Goal: Navigation & Orientation: Find specific page/section

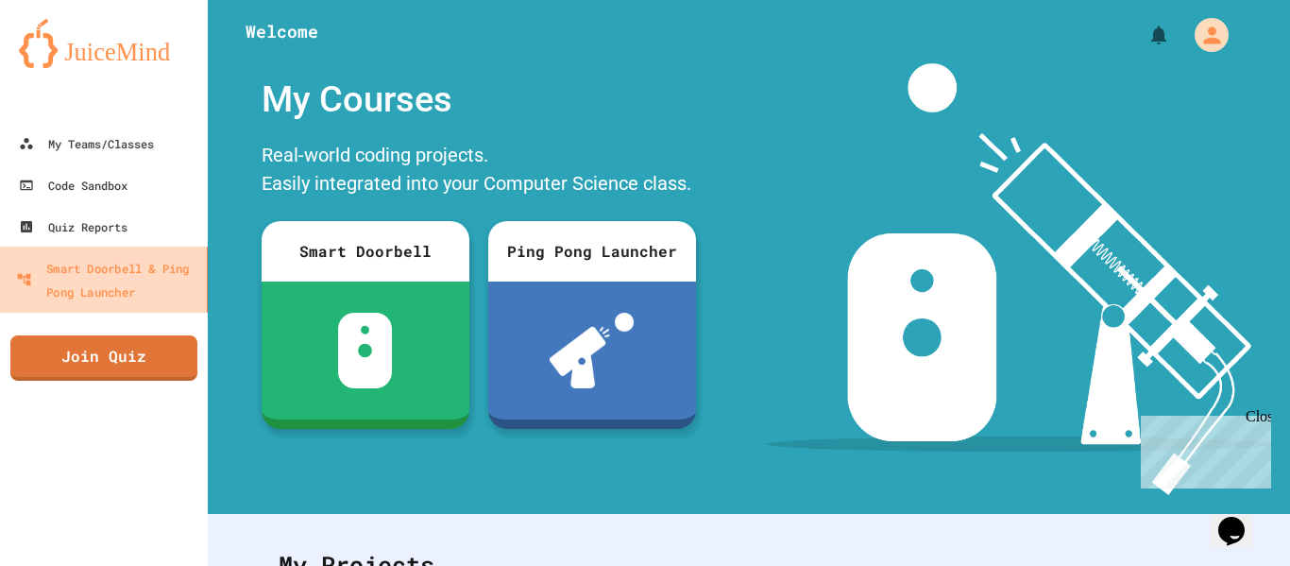
click at [76, 263] on div "Smart Doorbell & Ping Pong Launcher" at bounding box center [107, 279] width 183 height 46
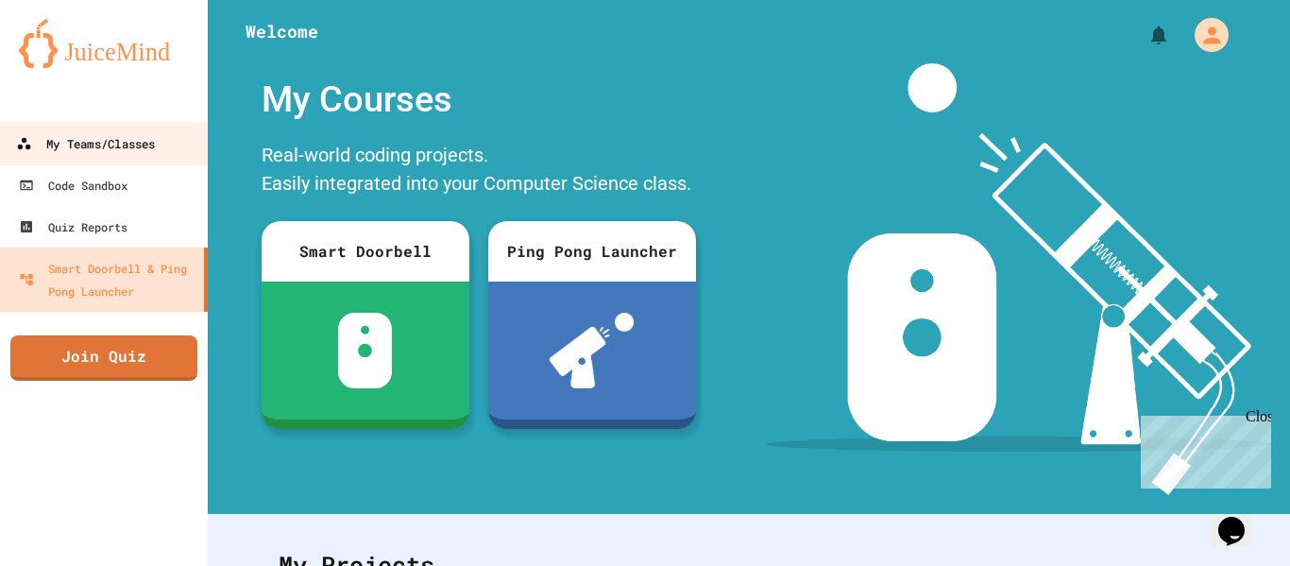
click at [144, 150] on div "My Teams/Classes" at bounding box center [85, 144] width 139 height 24
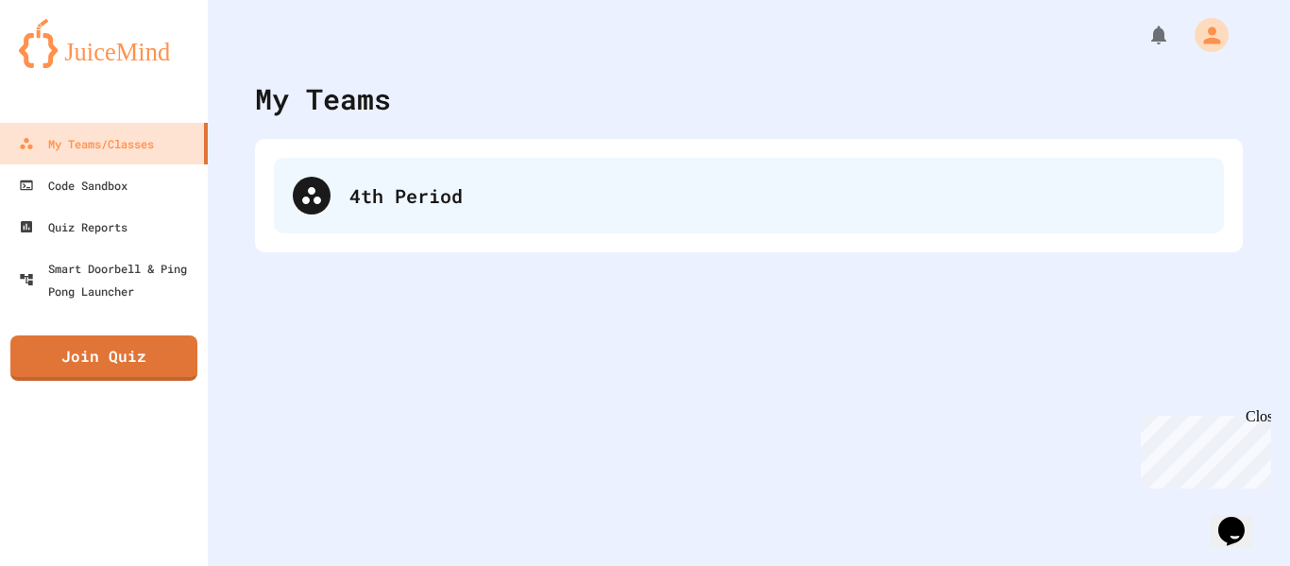
click at [386, 196] on div "4th Period" at bounding box center [777, 195] width 856 height 28
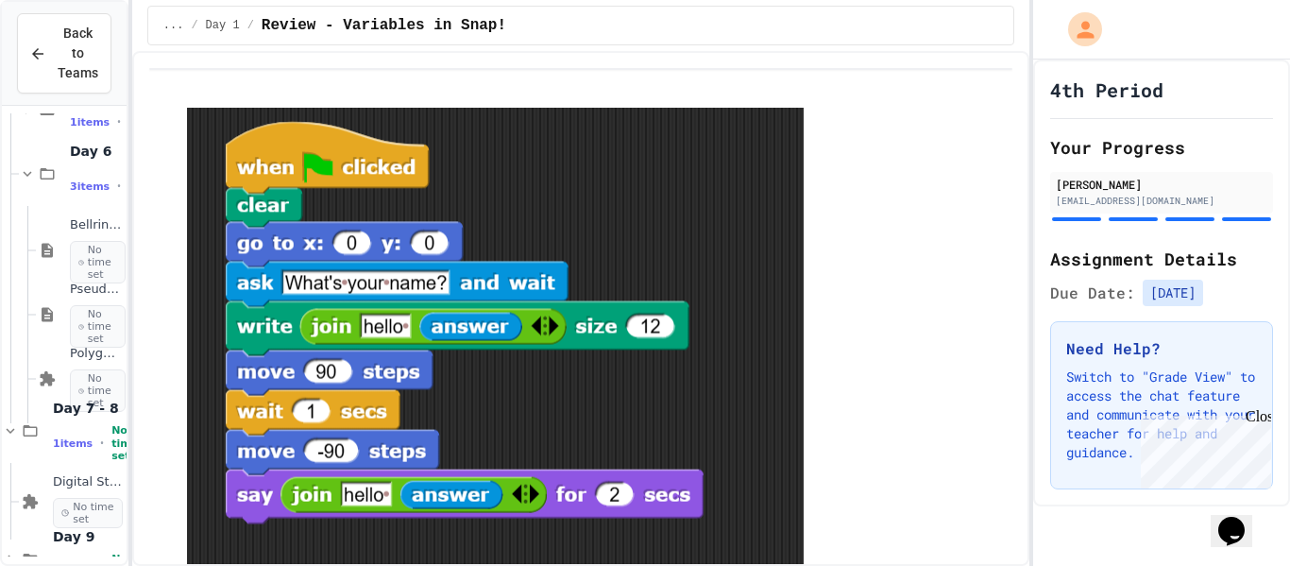
scroll to position [286, 0]
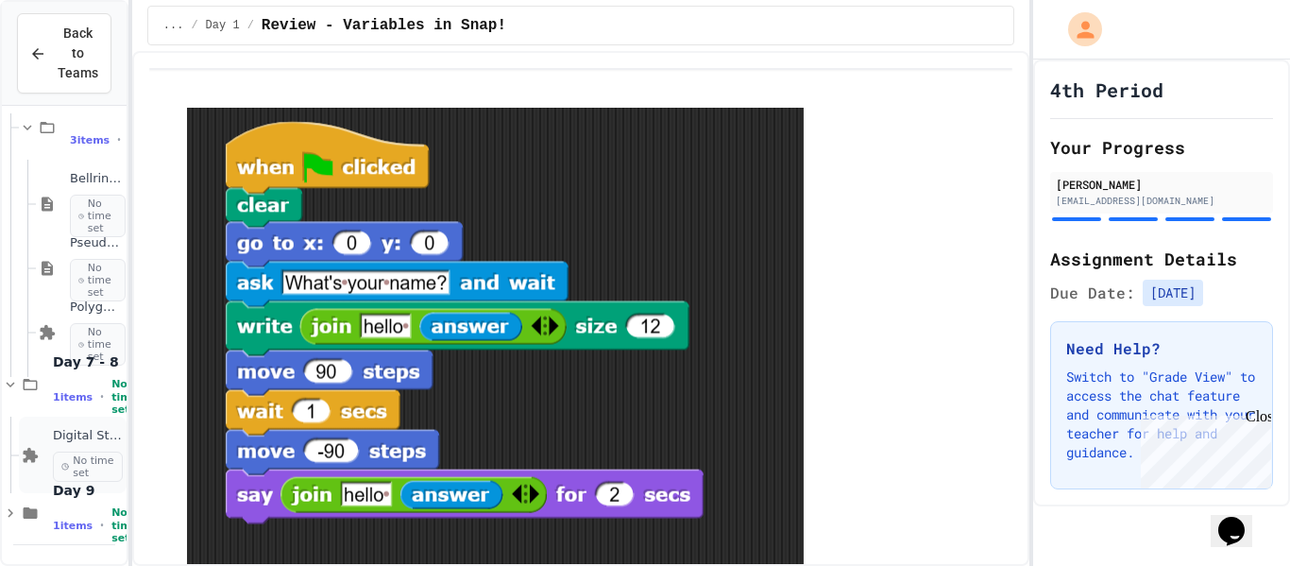
click at [61, 455] on span "No time set" at bounding box center [88, 466] width 70 height 30
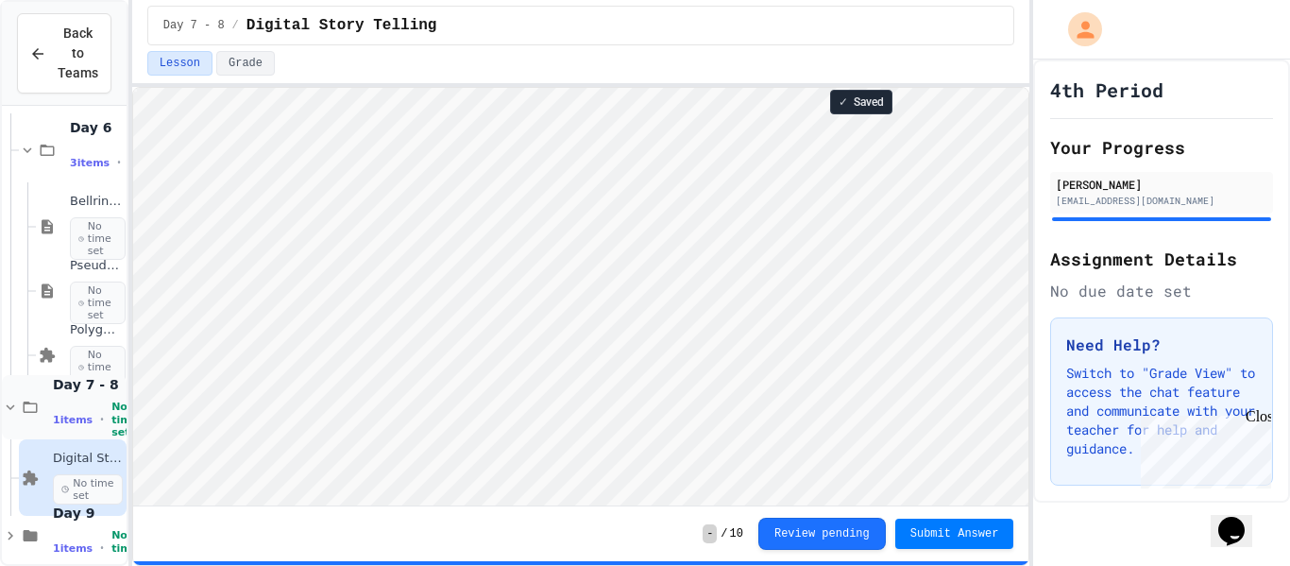
click at [13, 412] on icon at bounding box center [10, 407] width 17 height 17
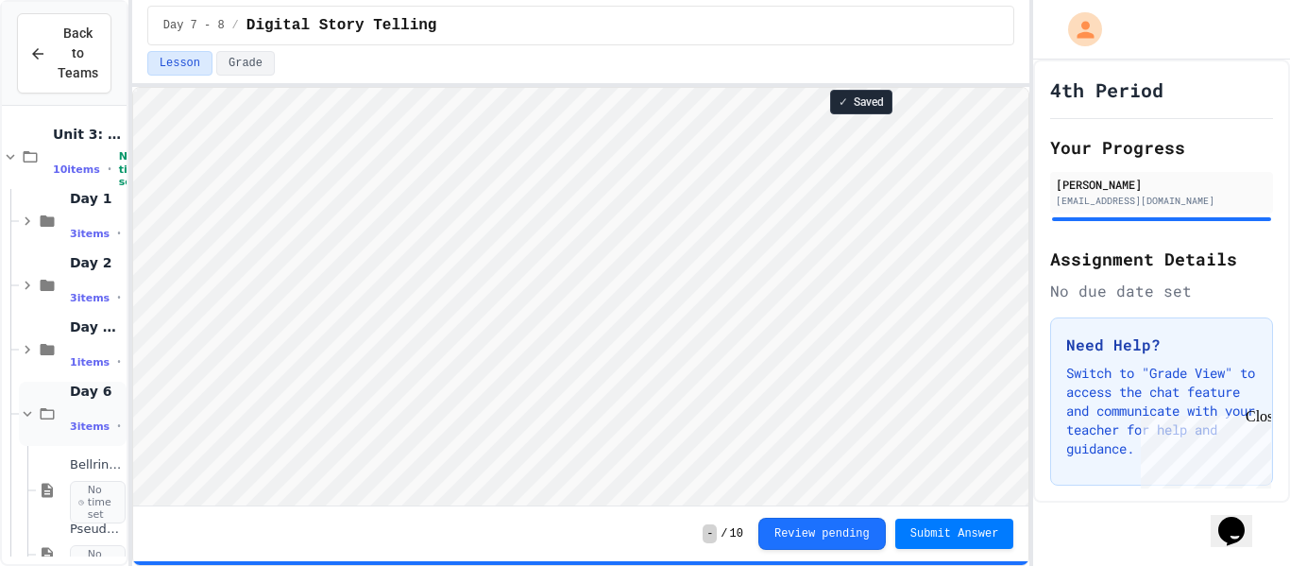
click at [27, 416] on icon at bounding box center [28, 414] width 8 height 6
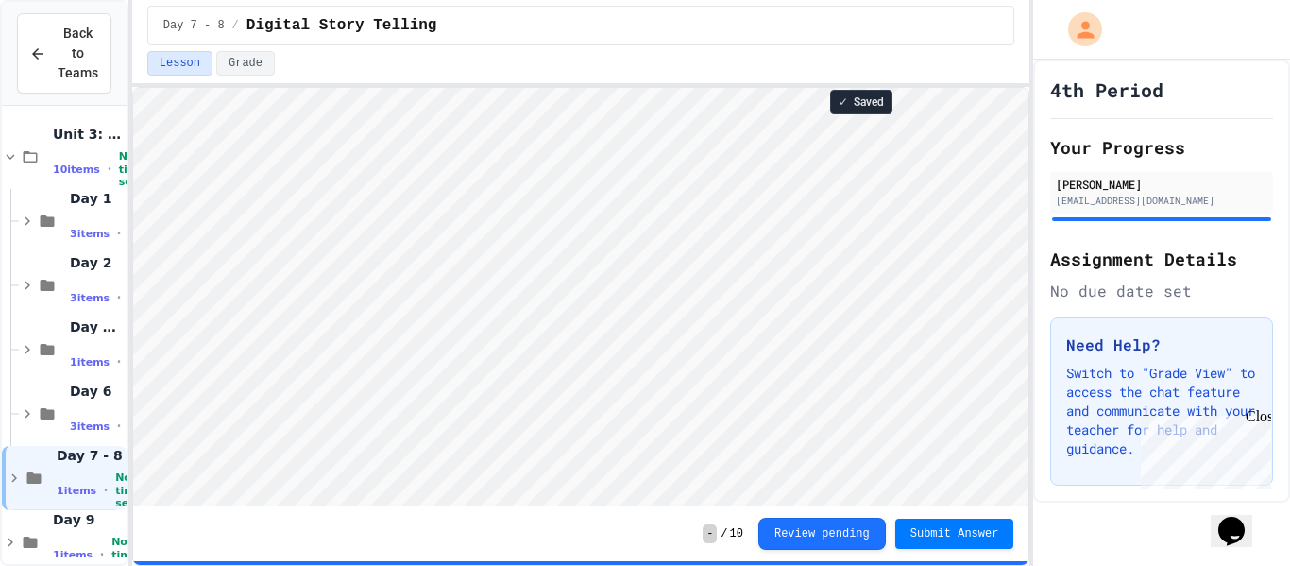
scroll to position [29, 0]
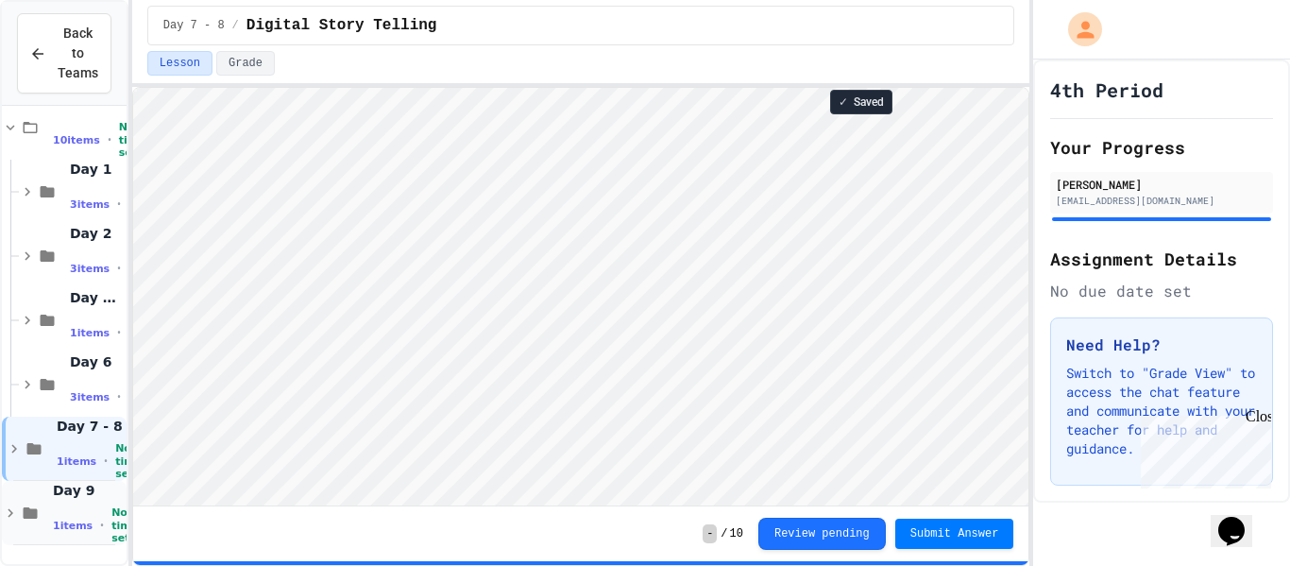
click at [12, 511] on icon at bounding box center [10, 512] width 17 height 17
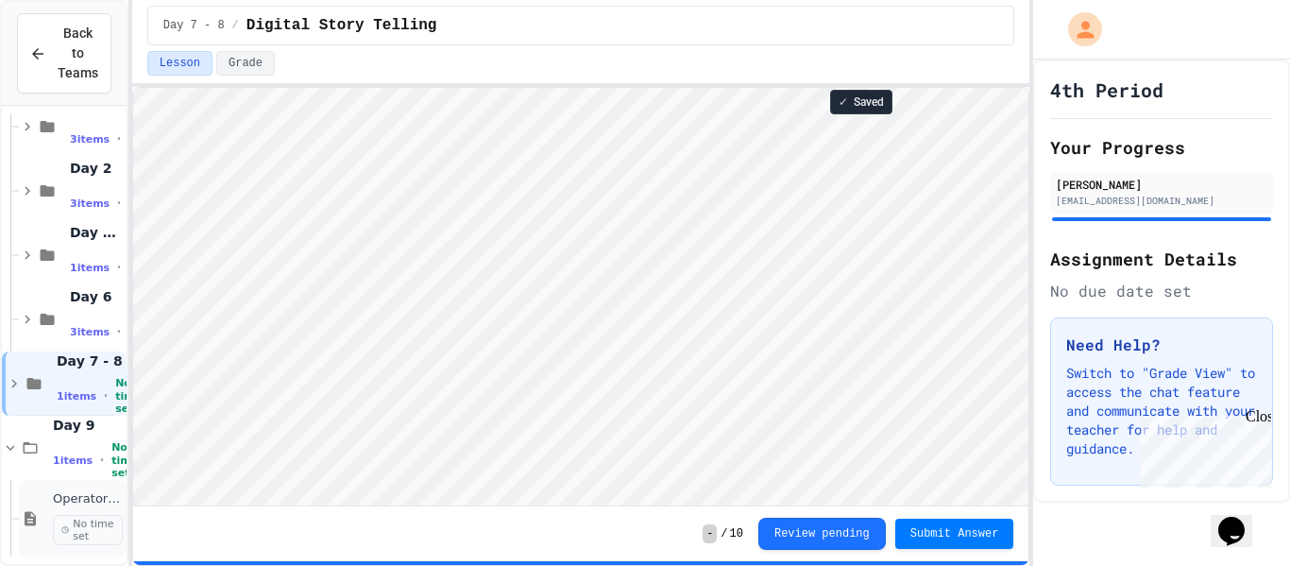
click at [75, 529] on span "No time set" at bounding box center [88, 530] width 70 height 30
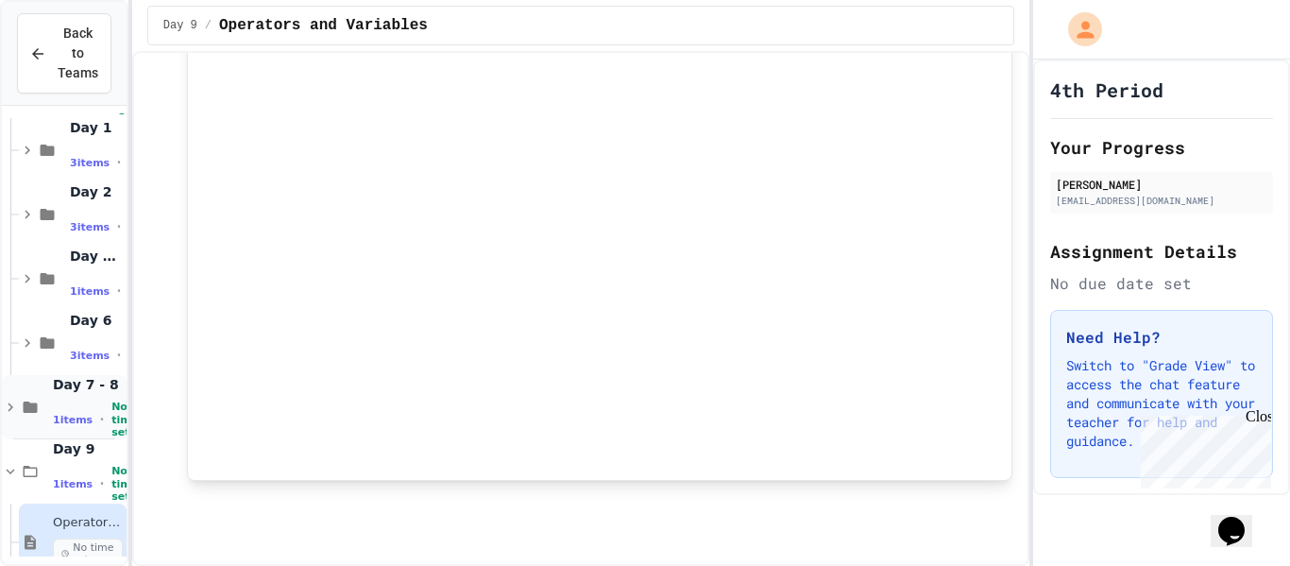
scroll to position [94, 0]
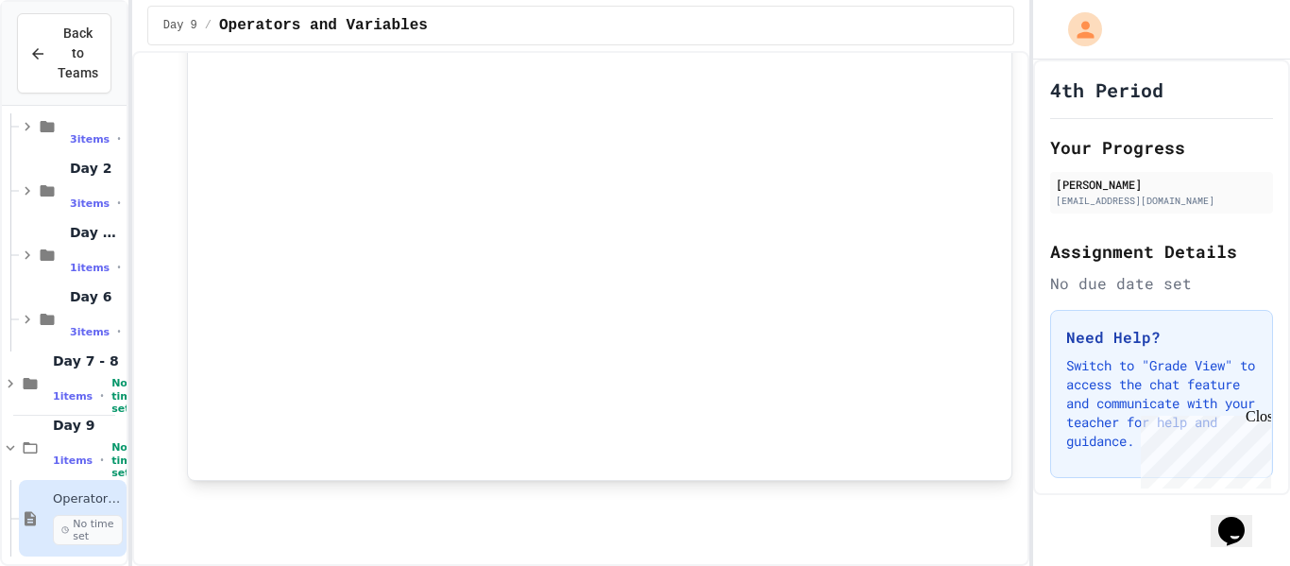
click at [398, 508] on p at bounding box center [600, 517] width 826 height 25
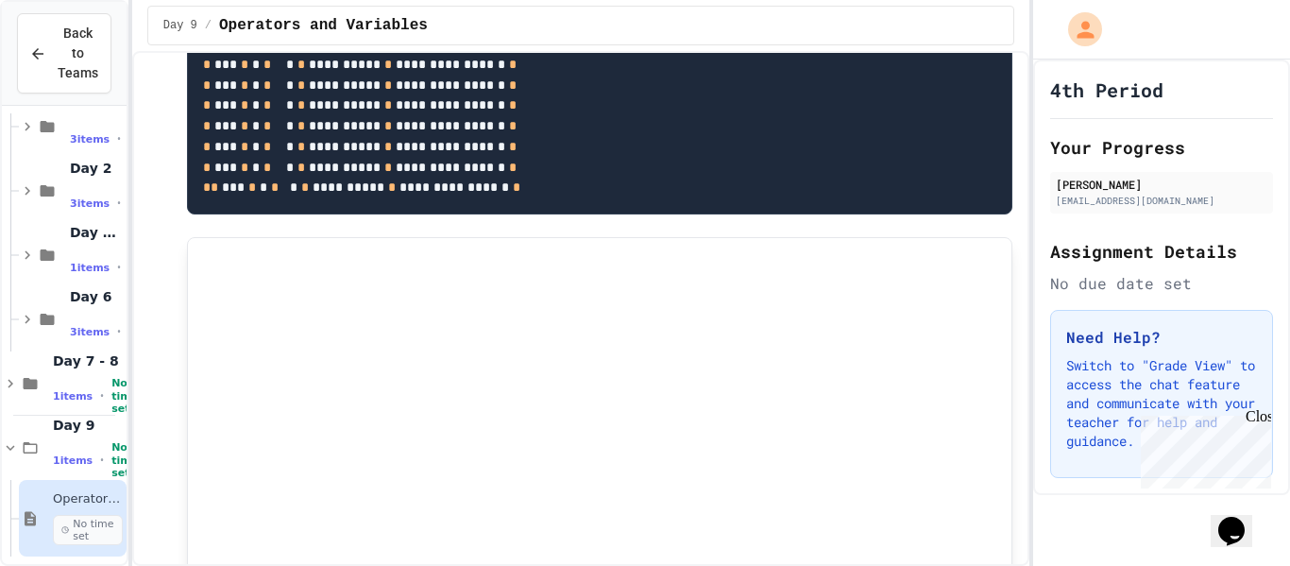
scroll to position [1151, 0]
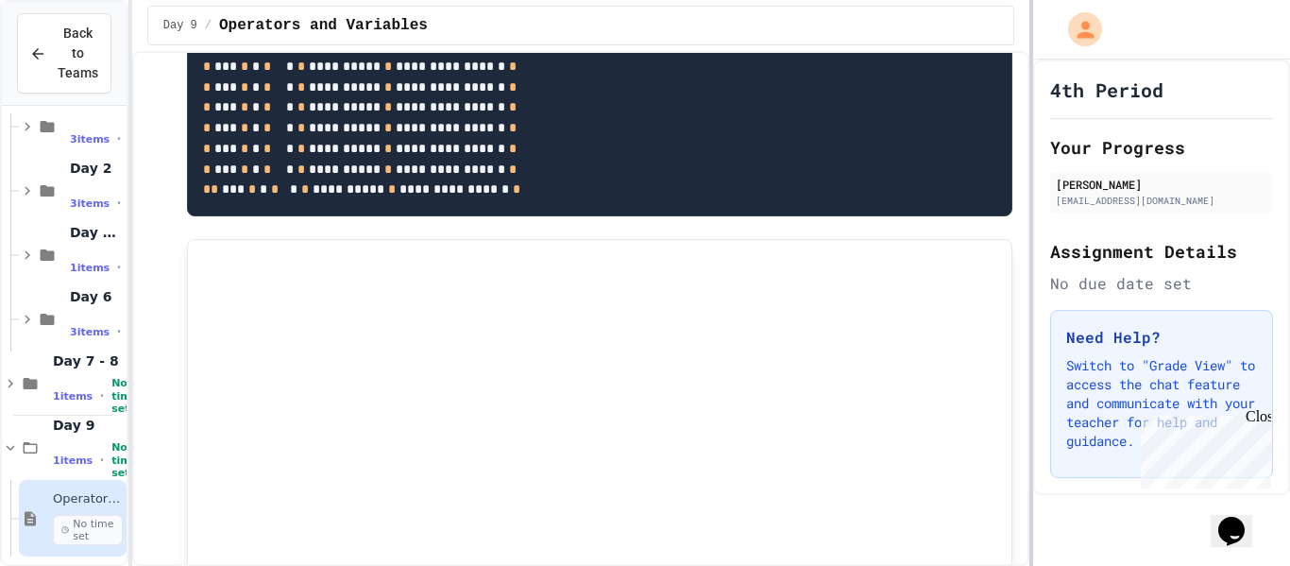
drag, startPoint x: 1027, startPoint y: 416, endPoint x: 1029, endPoint y: 492, distance: 75.6
click at [1029, 492] on div "**********" at bounding box center [645, 283] width 1290 height 566
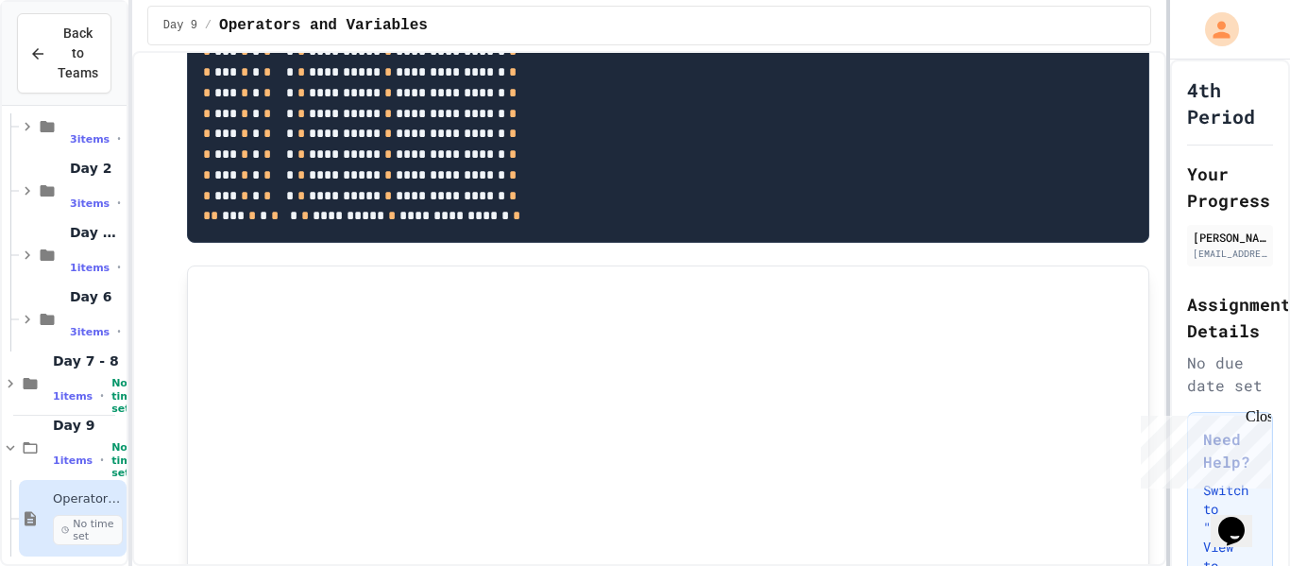
scroll to position [1068, 0]
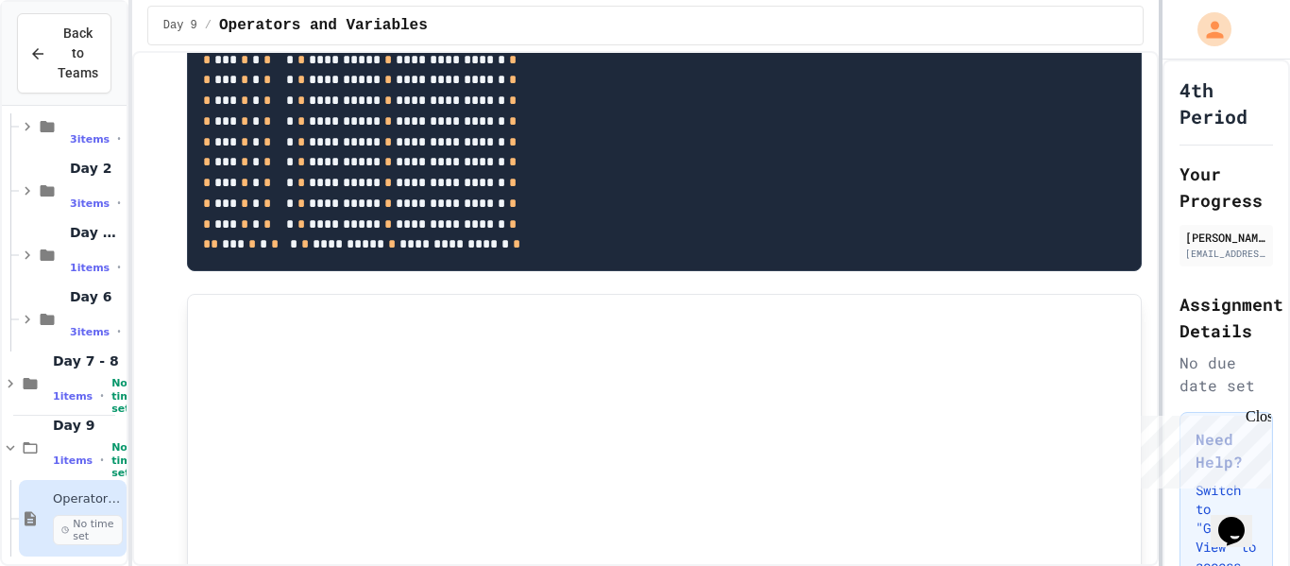
click at [1159, 490] on div at bounding box center [1161, 283] width 4 height 566
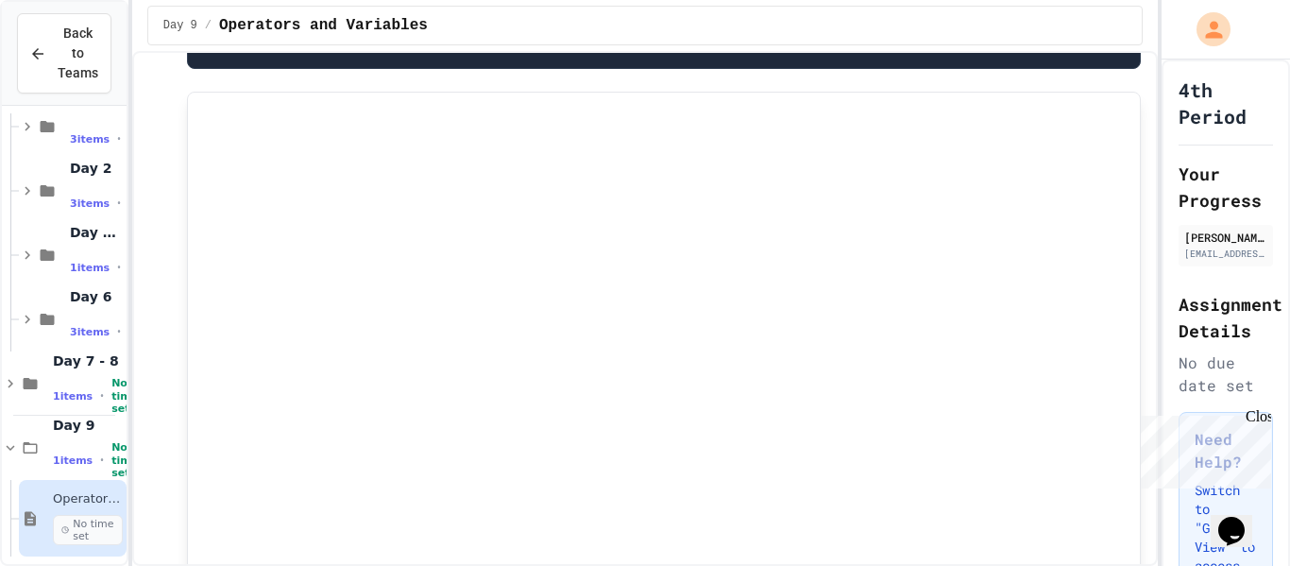
scroll to position [1278, 0]
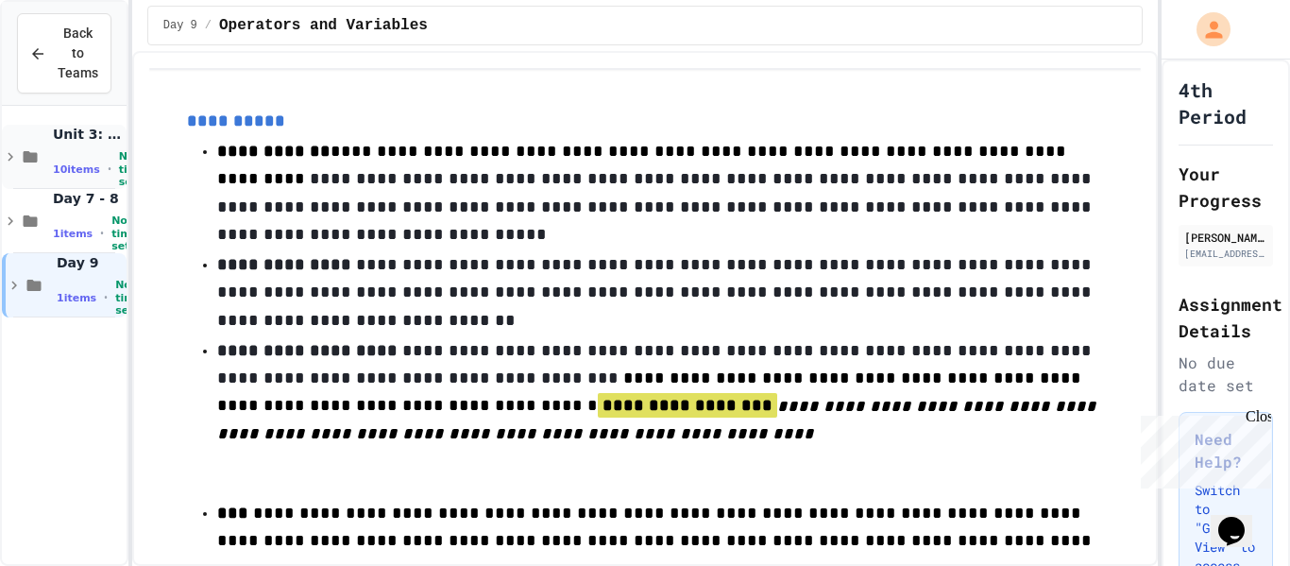
click at [25, 156] on icon at bounding box center [31, 156] width 14 height 11
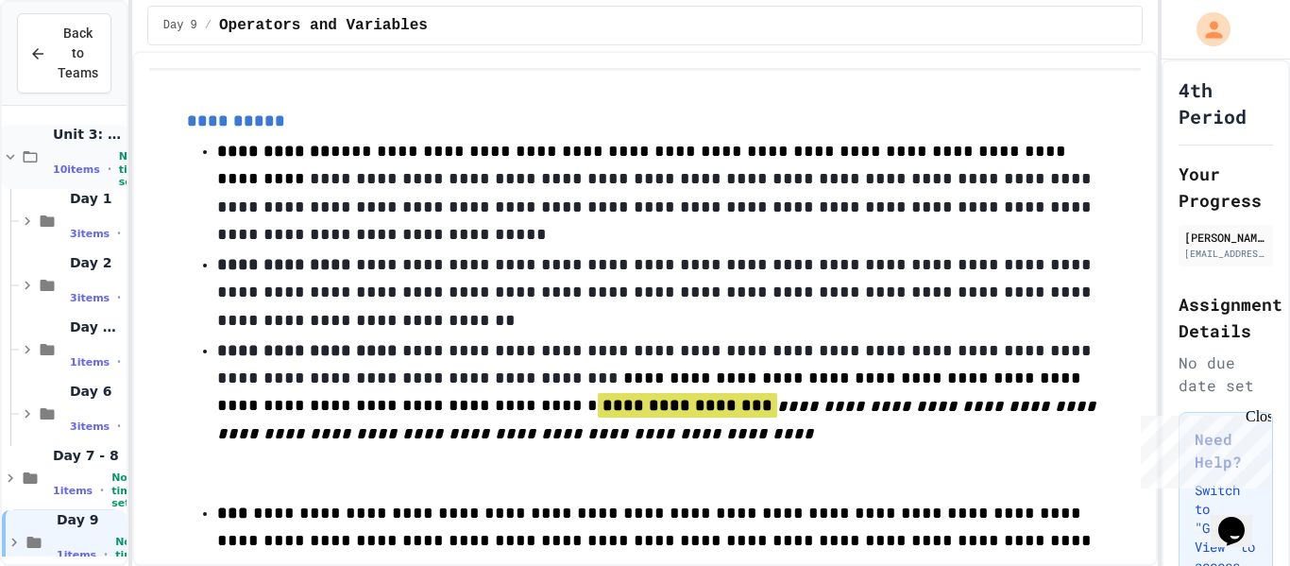
click at [12, 161] on icon at bounding box center [10, 156] width 17 height 17
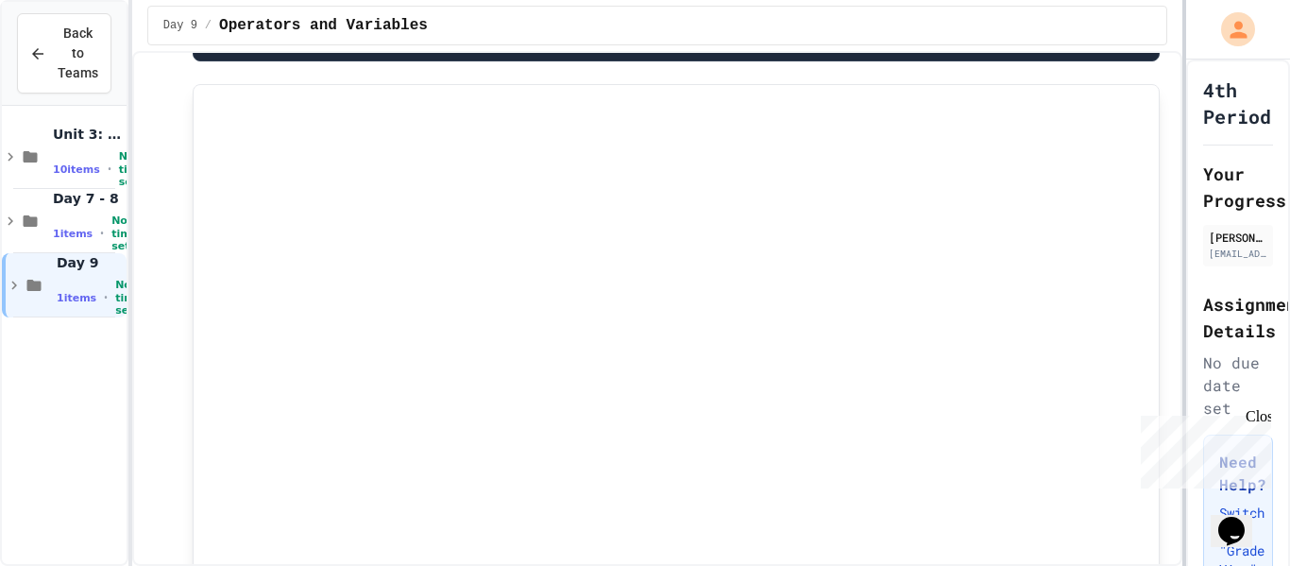
click at [1186, 153] on div "**********" at bounding box center [645, 283] width 1290 height 566
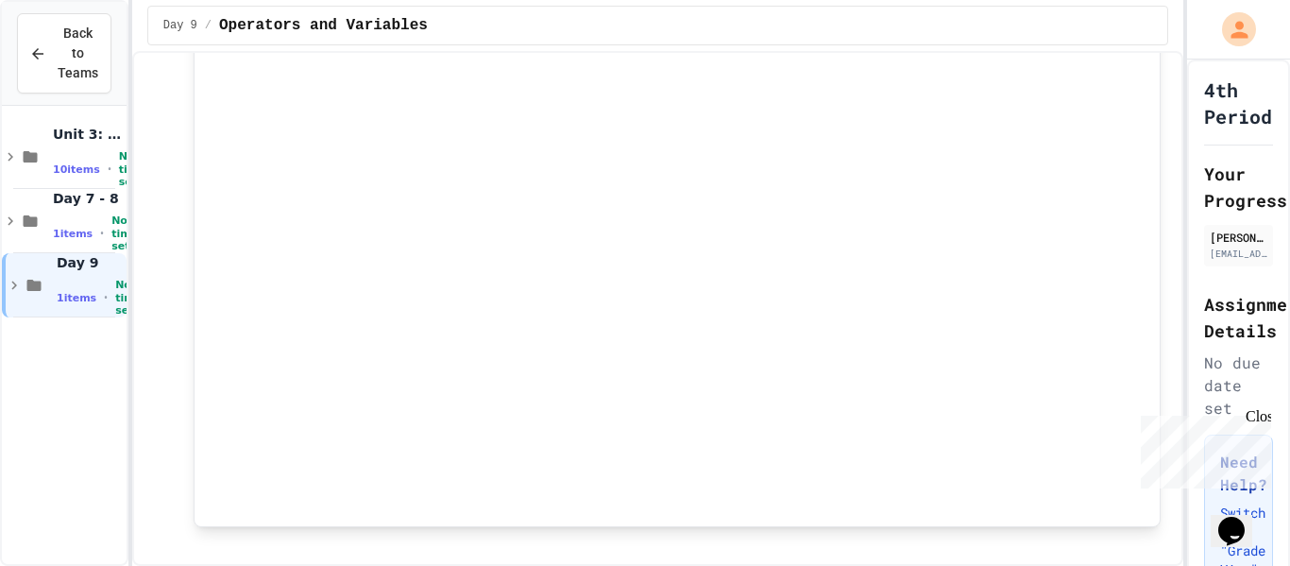
scroll to position [0, 0]
